Goal: Task Accomplishment & Management: Manage account settings

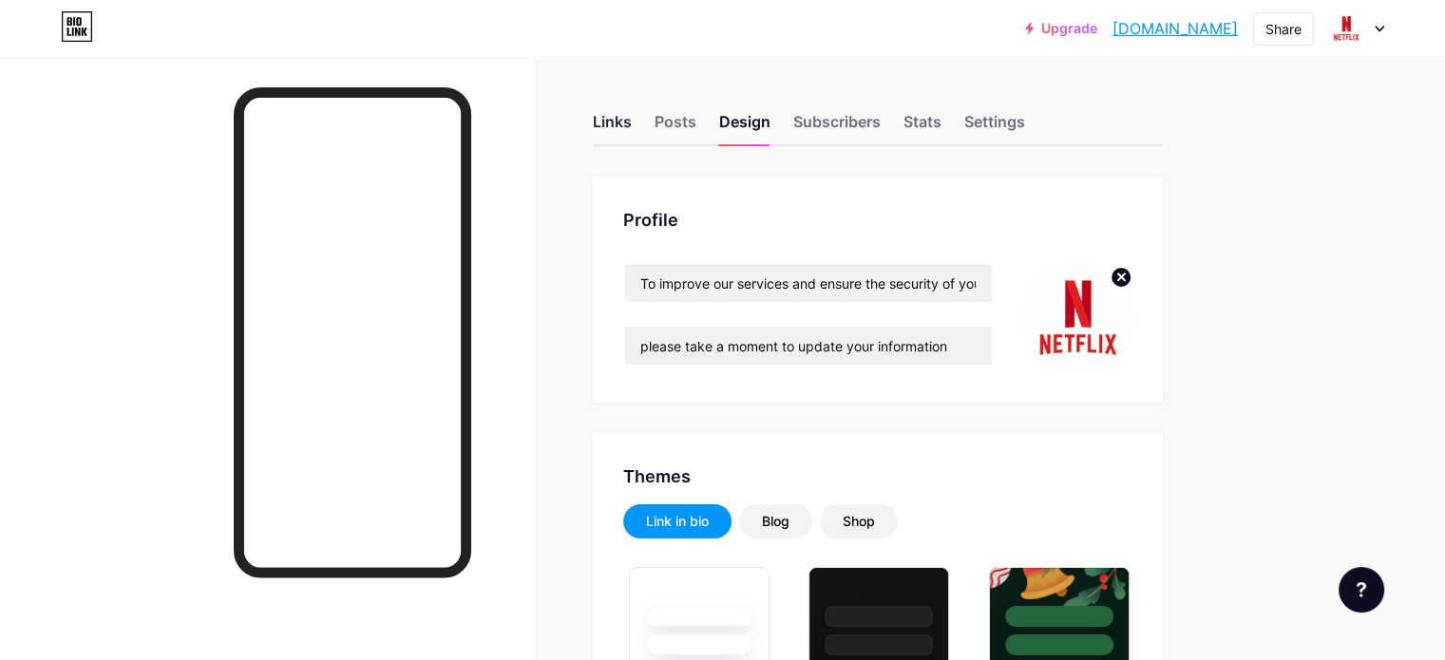
click at [632, 128] on div "Links" at bounding box center [612, 127] width 39 height 34
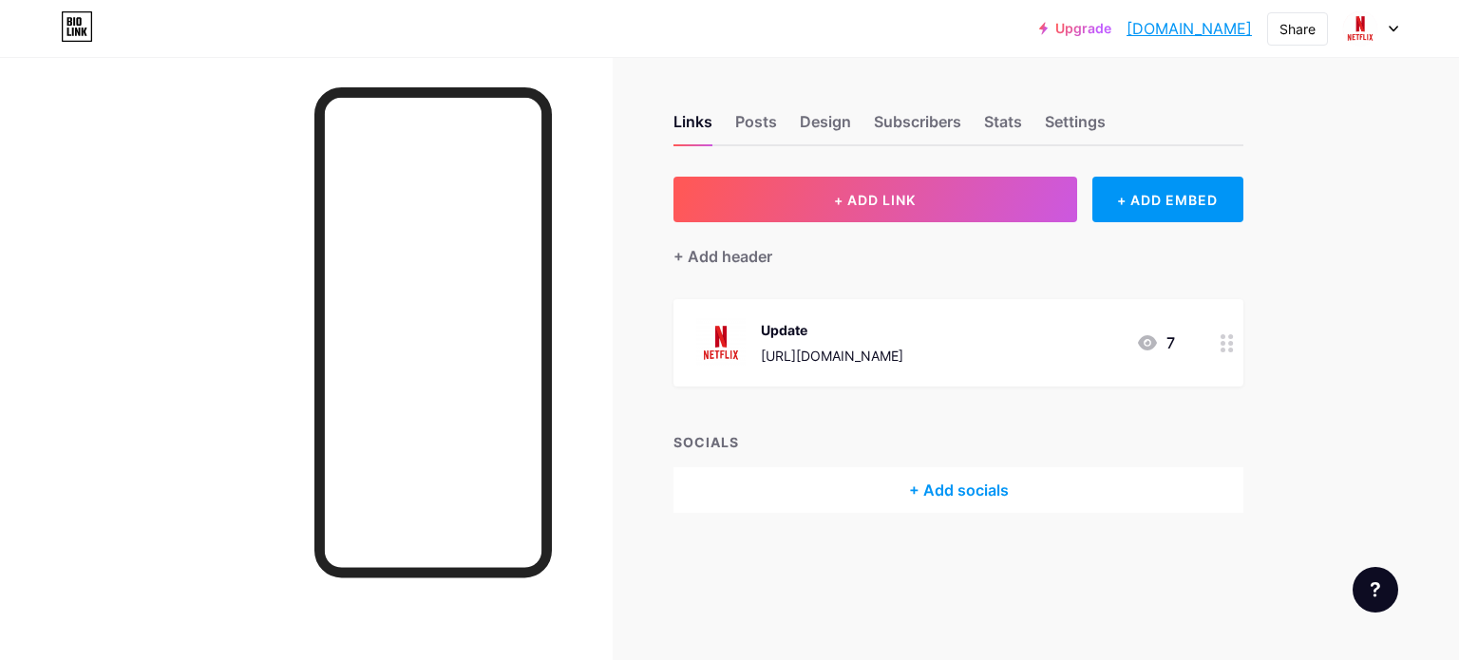
click at [1212, 354] on div at bounding box center [1227, 342] width 32 height 87
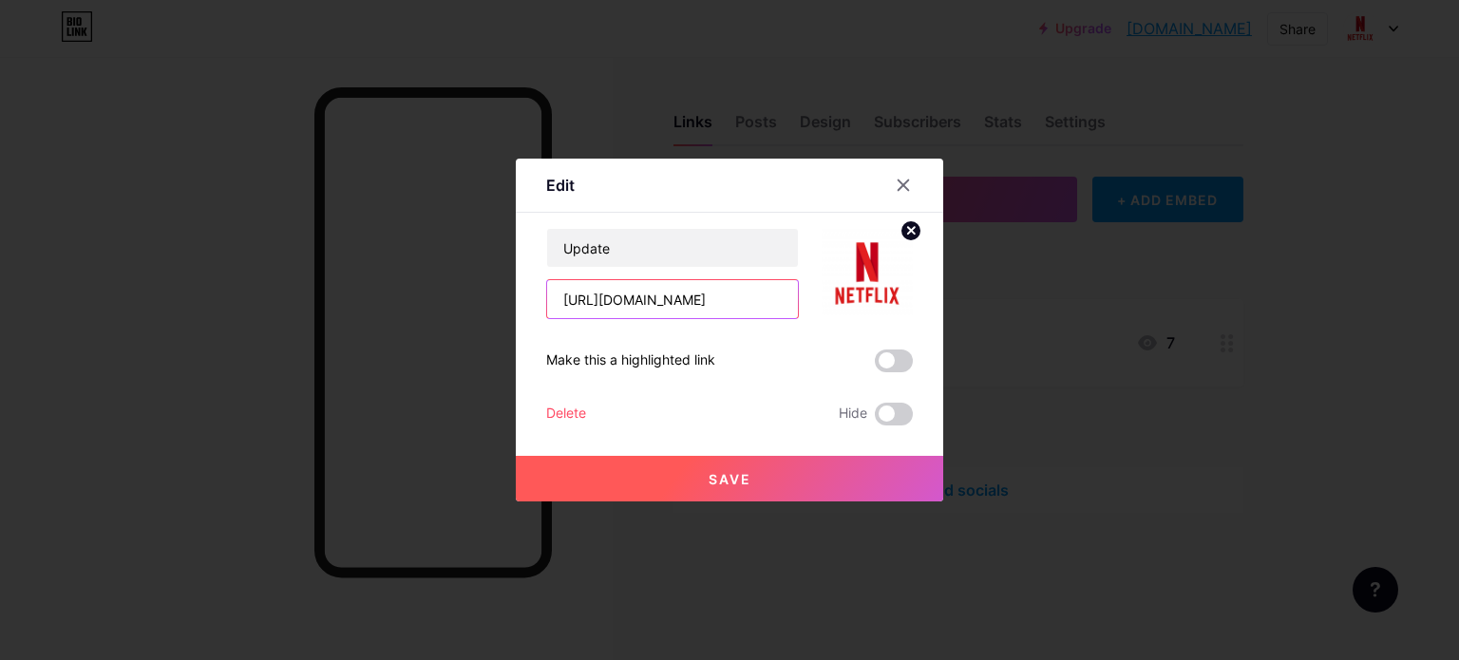
click at [691, 312] on input "[URL][DOMAIN_NAME]" at bounding box center [672, 299] width 251 height 38
paste input "161111313111584/"
type input "[URL][DOMAIN_NAME]"
click at [729, 479] on span "Save" at bounding box center [730, 479] width 43 height 16
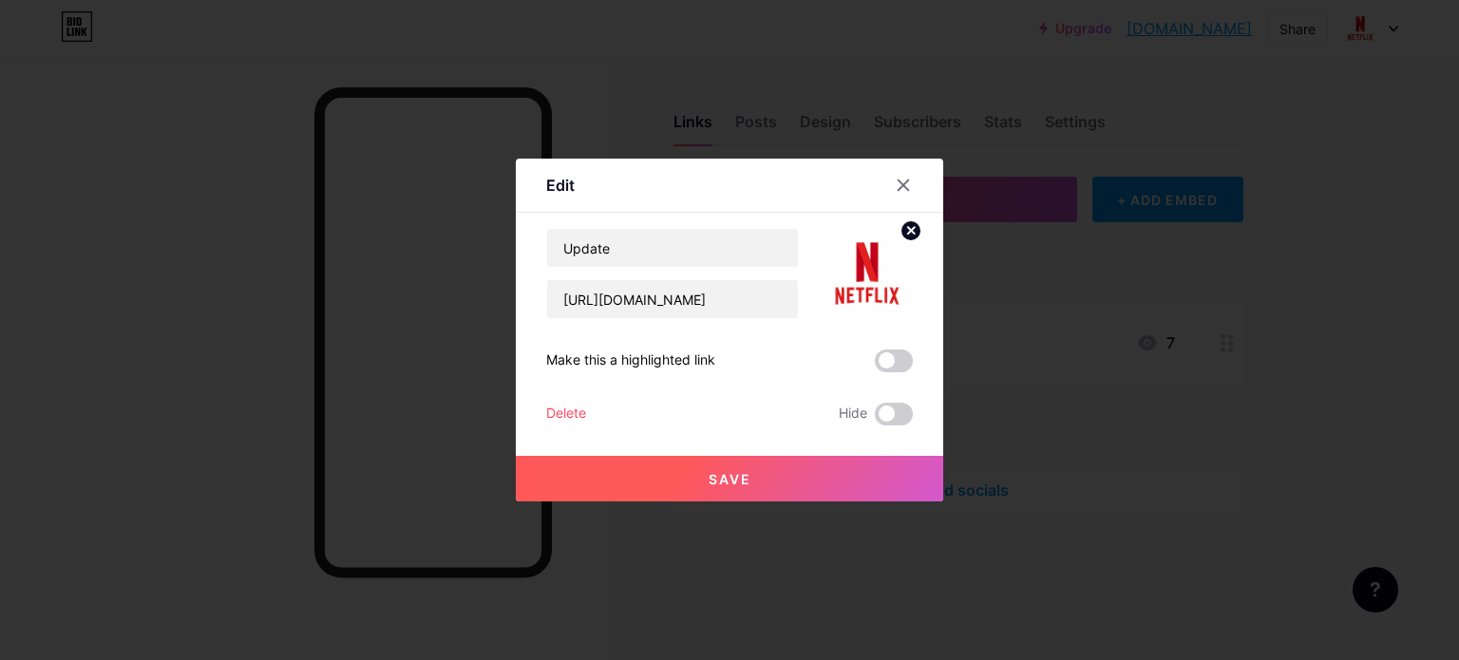
scroll to position [0, 0]
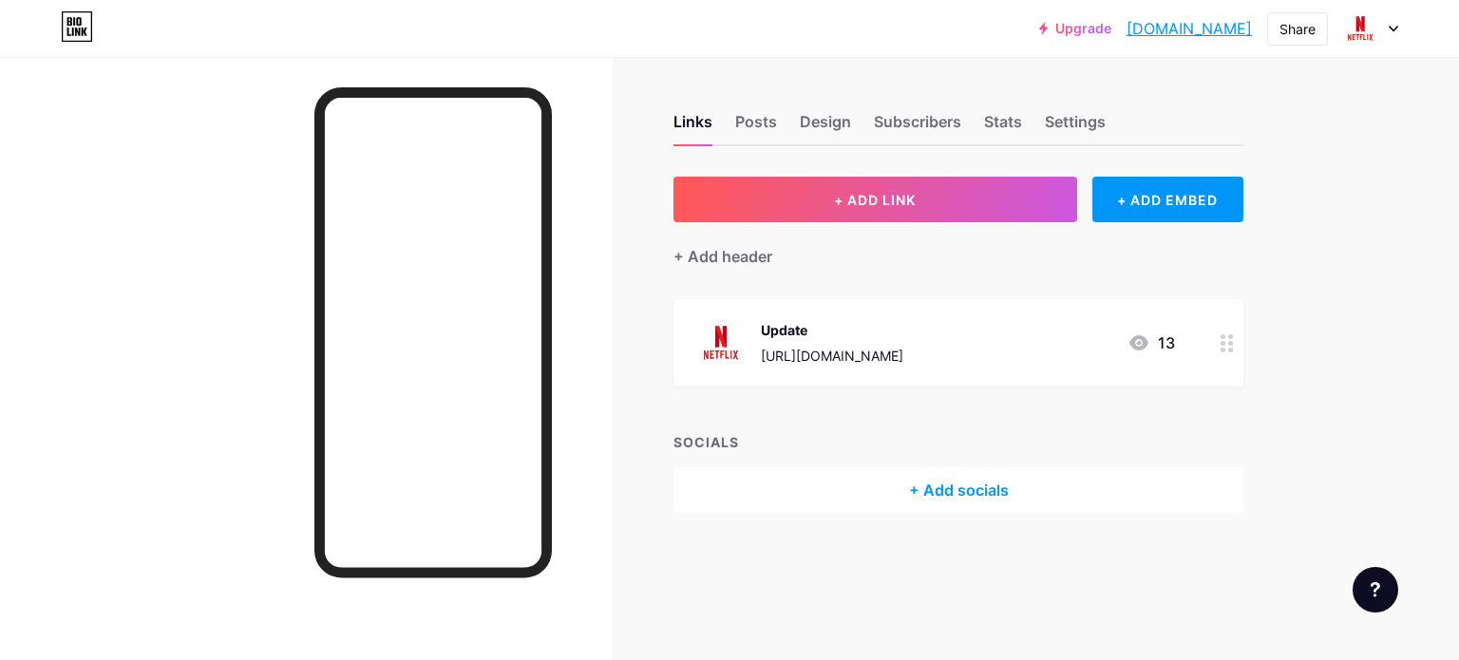
click at [1225, 353] on div at bounding box center [1227, 342] width 32 height 87
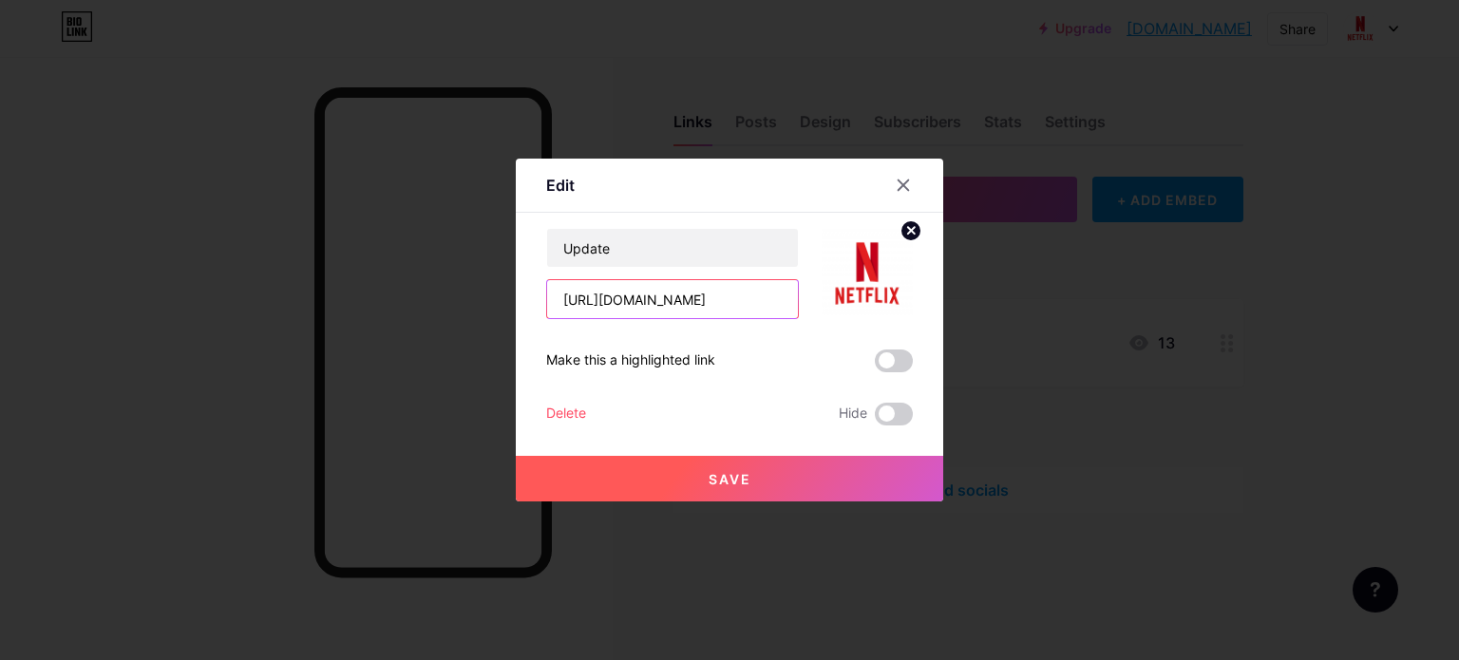
click at [763, 307] on input "[URL][DOMAIN_NAME]" at bounding box center [672, 299] width 251 height 38
paste input "2/"
type input "[URL][DOMAIN_NAME]"
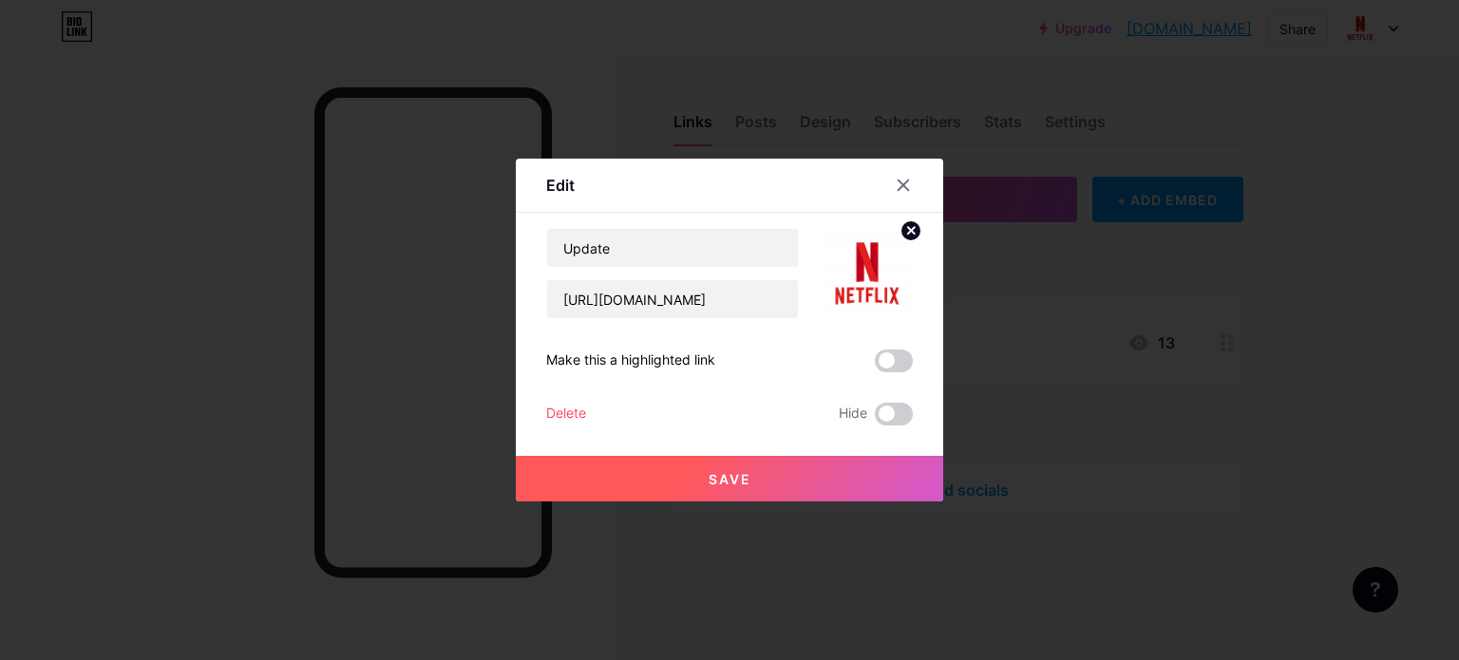
click at [749, 493] on button "Save" at bounding box center [730, 479] width 428 height 46
